Goal: Find specific page/section: Find specific page/section

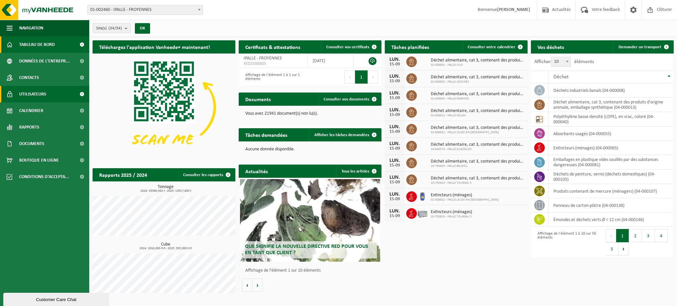
click at [33, 95] on span "Utilisateurs" at bounding box center [32, 94] width 27 height 17
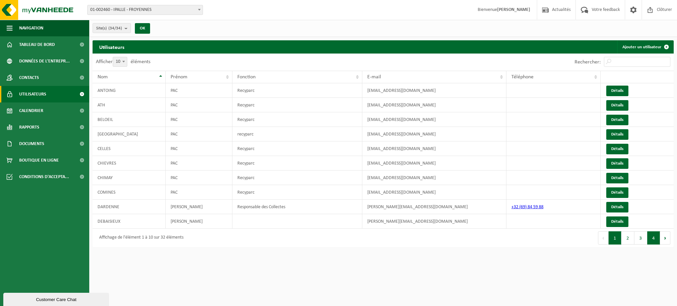
click at [648, 241] on button "4" at bounding box center [653, 237] width 13 height 13
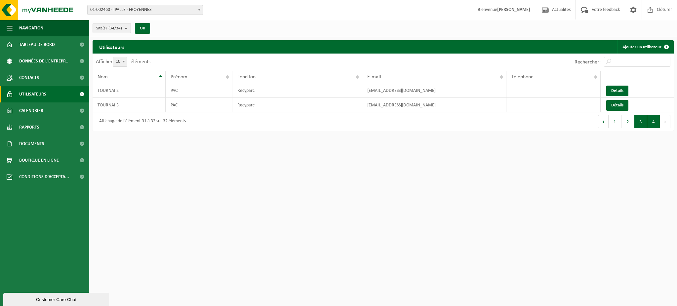
click at [637, 122] on button "3" at bounding box center [640, 121] width 13 height 13
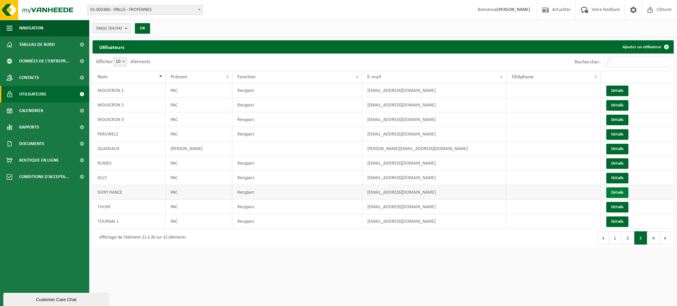
click at [613, 194] on link "Détails" at bounding box center [617, 192] width 22 height 11
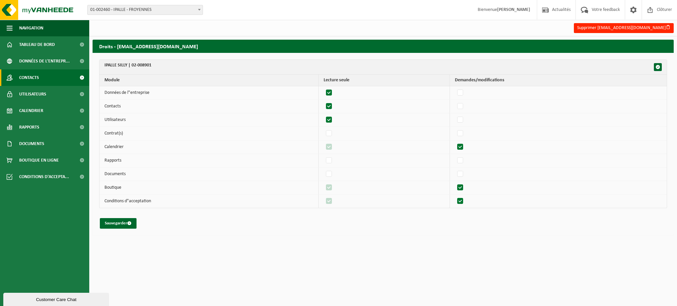
click at [40, 78] on link "Contacts" at bounding box center [44, 77] width 89 height 17
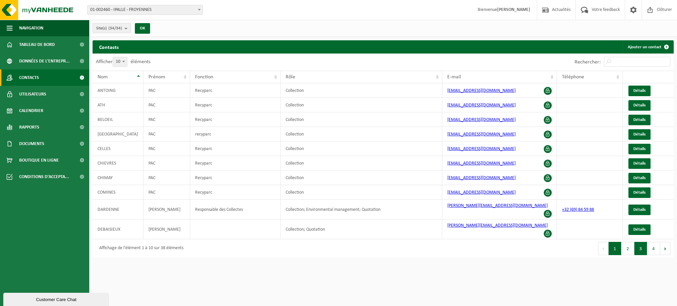
click at [644, 242] on button "3" at bounding box center [640, 248] width 13 height 13
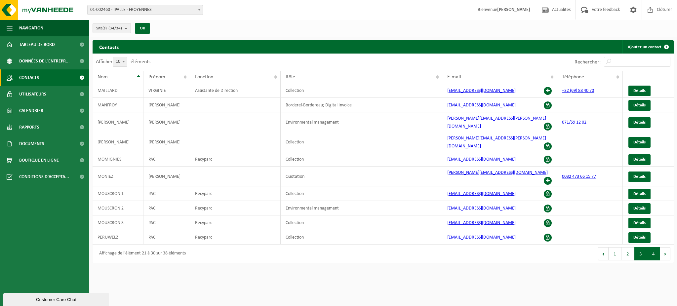
click at [653, 247] on button "4" at bounding box center [653, 253] width 13 height 13
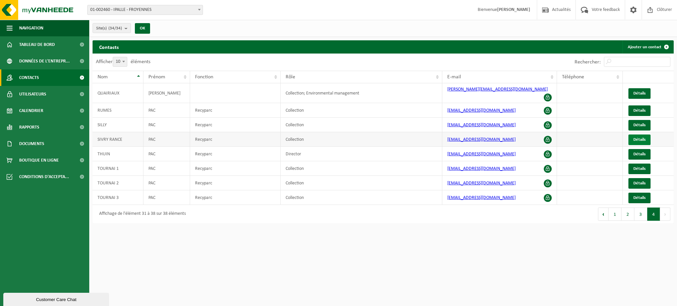
click at [634, 137] on span "Détails" at bounding box center [639, 139] width 12 height 4
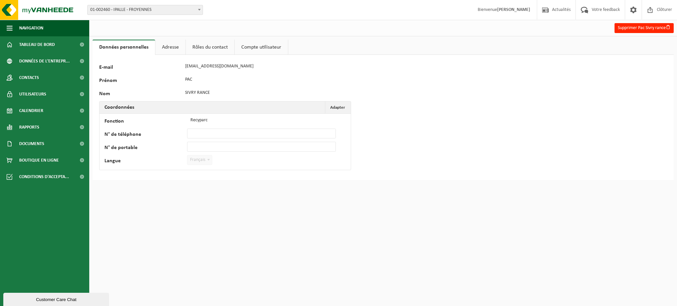
click at [172, 48] on link "Adresse" at bounding box center [170, 47] width 30 height 15
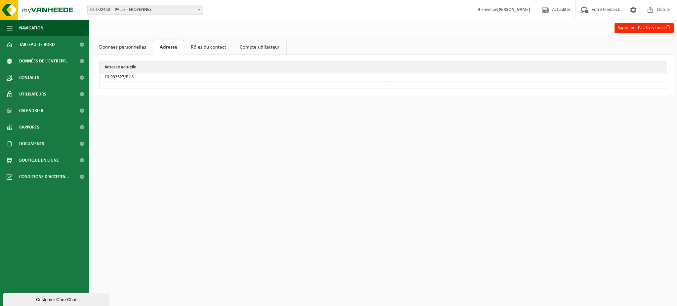
click at [209, 49] on link "Rôles du contact" at bounding box center [208, 47] width 49 height 15
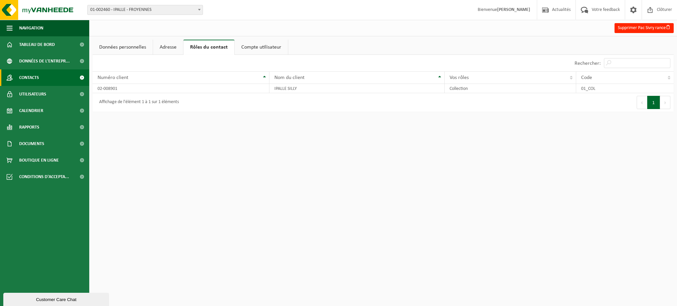
click at [49, 78] on link "Contacts" at bounding box center [44, 77] width 89 height 17
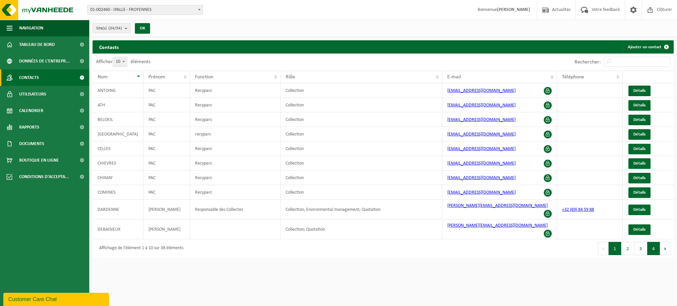
click at [655, 242] on button "4" at bounding box center [653, 248] width 13 height 13
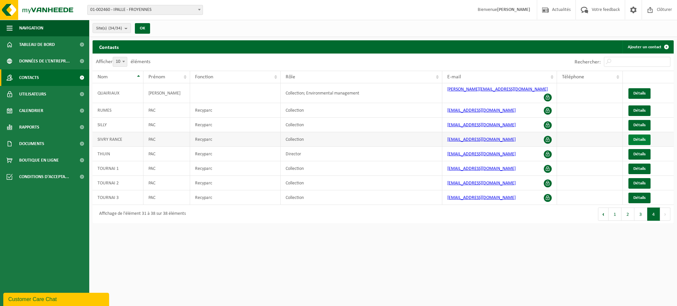
click at [636, 137] on span "Détails" at bounding box center [639, 139] width 12 height 4
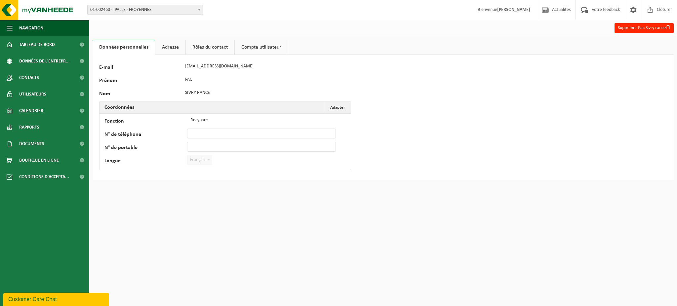
click at [170, 46] on link "Adresse" at bounding box center [170, 47] width 30 height 15
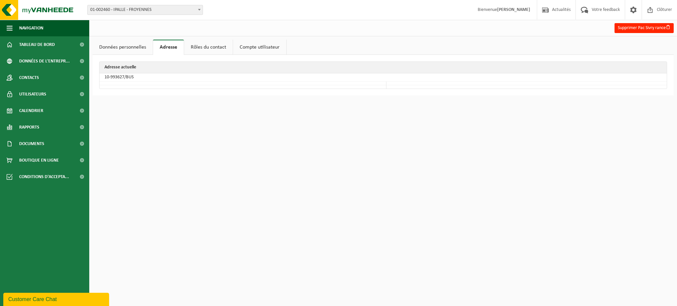
click at [217, 46] on link "Rôles du contact" at bounding box center [208, 47] width 49 height 15
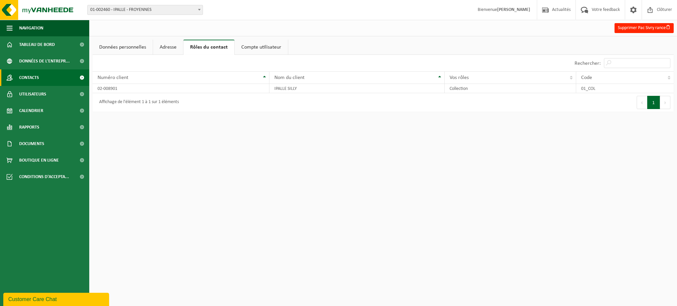
click at [47, 79] on link "Contacts" at bounding box center [44, 77] width 89 height 17
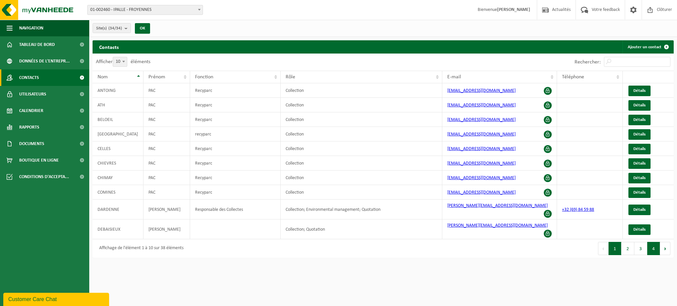
click at [648, 242] on button "4" at bounding box center [653, 248] width 13 height 13
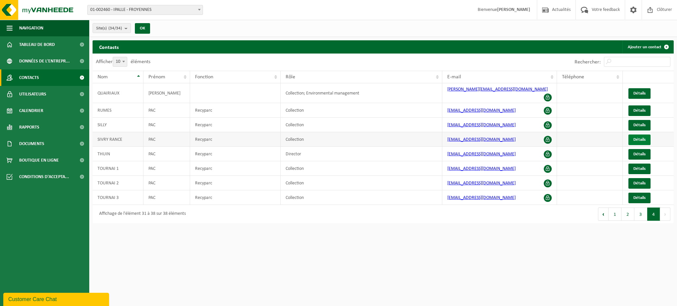
click at [649, 136] on link "Détails" at bounding box center [639, 139] width 22 height 11
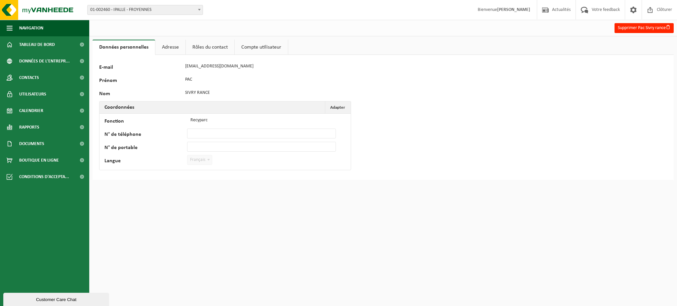
click at [214, 50] on link "Rôles du contact" at bounding box center [210, 47] width 49 height 15
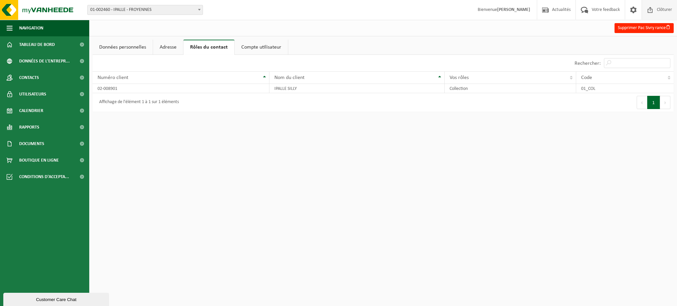
click at [668, 7] on span "Clôturer" at bounding box center [664, 9] width 19 height 19
